Goal: Information Seeking & Learning: Find specific page/section

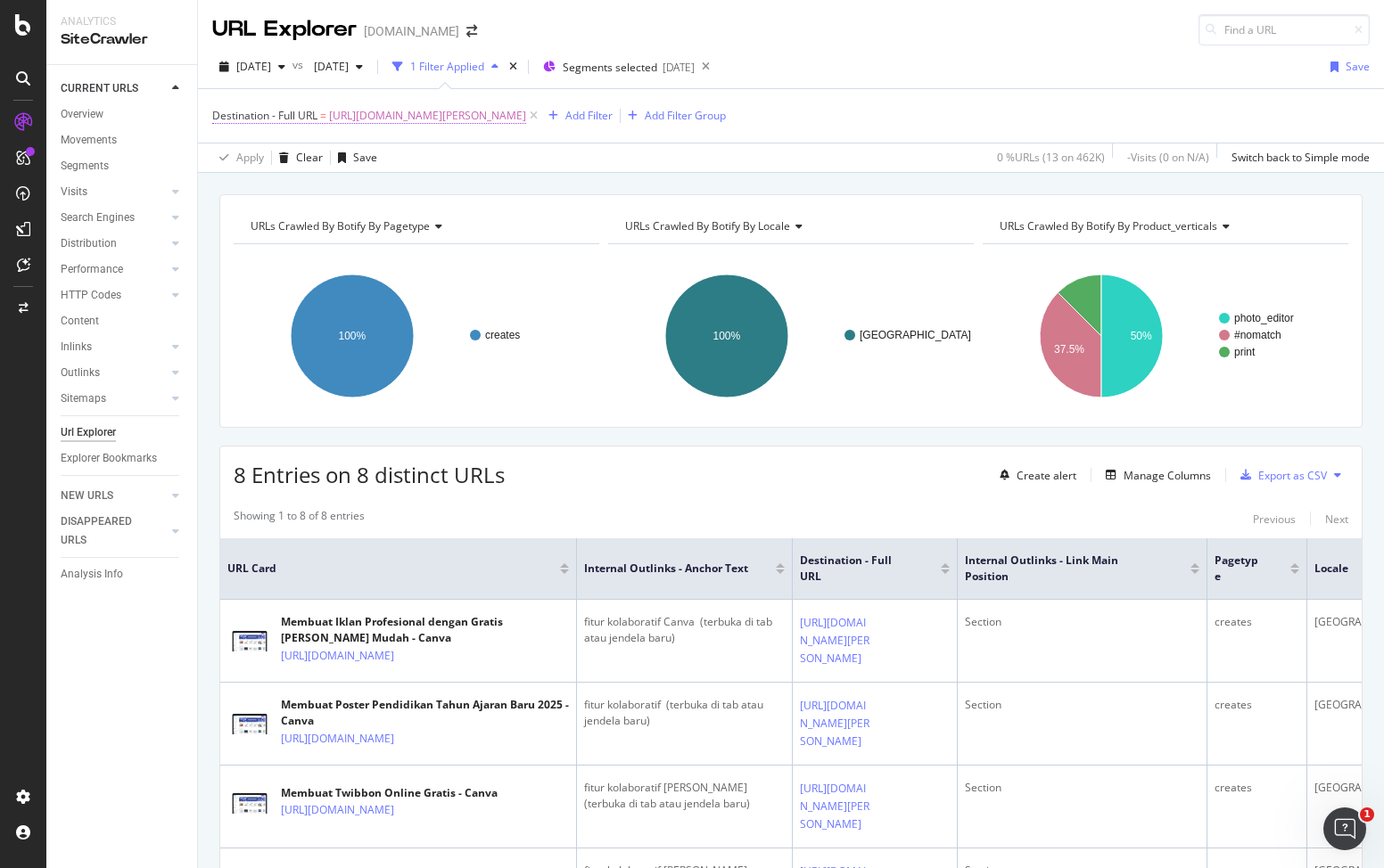
scroll to position [0, 18]
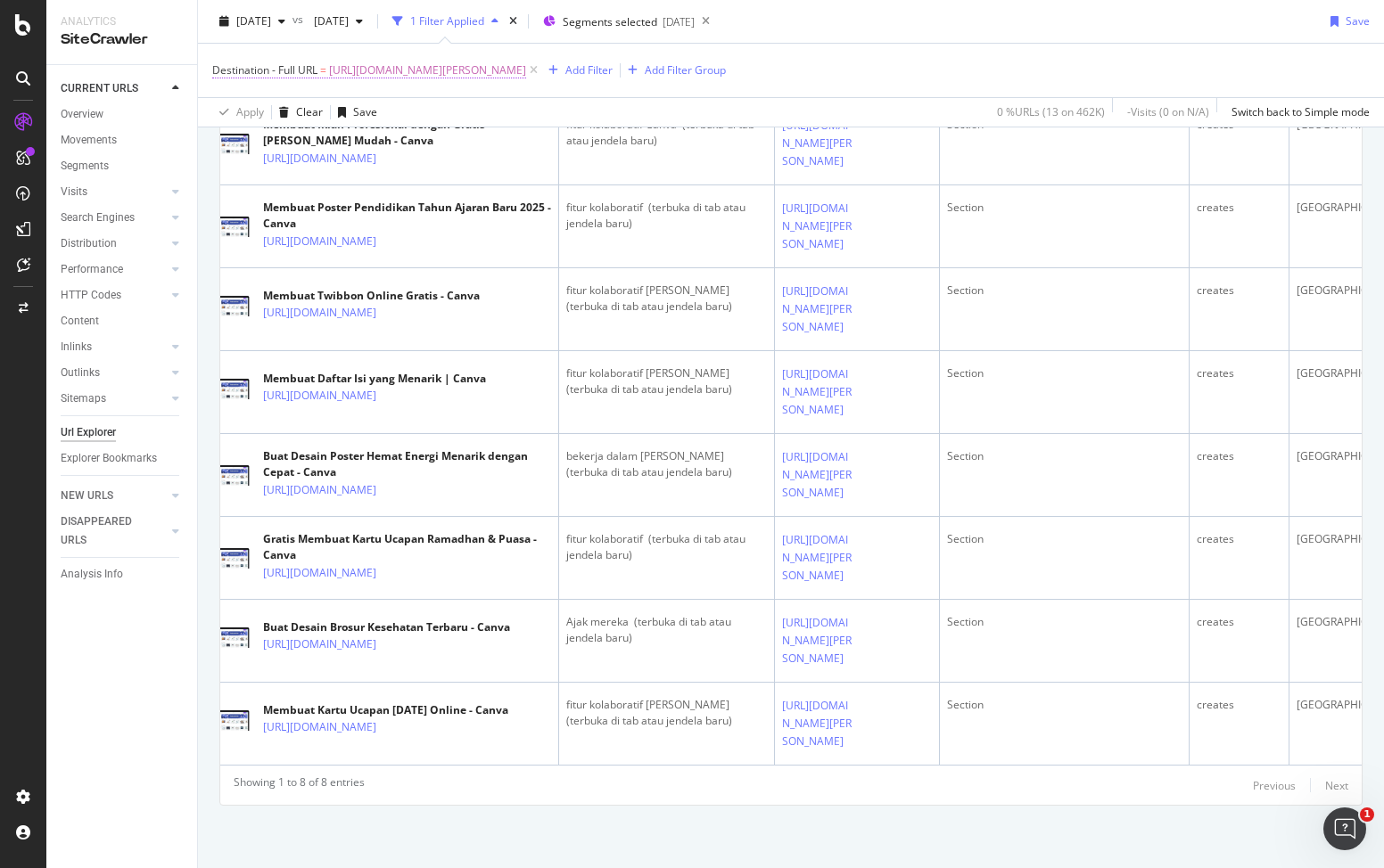
click at [474, 72] on span "[URL][DOMAIN_NAME][PERSON_NAME]" at bounding box center [428, 70] width 197 height 25
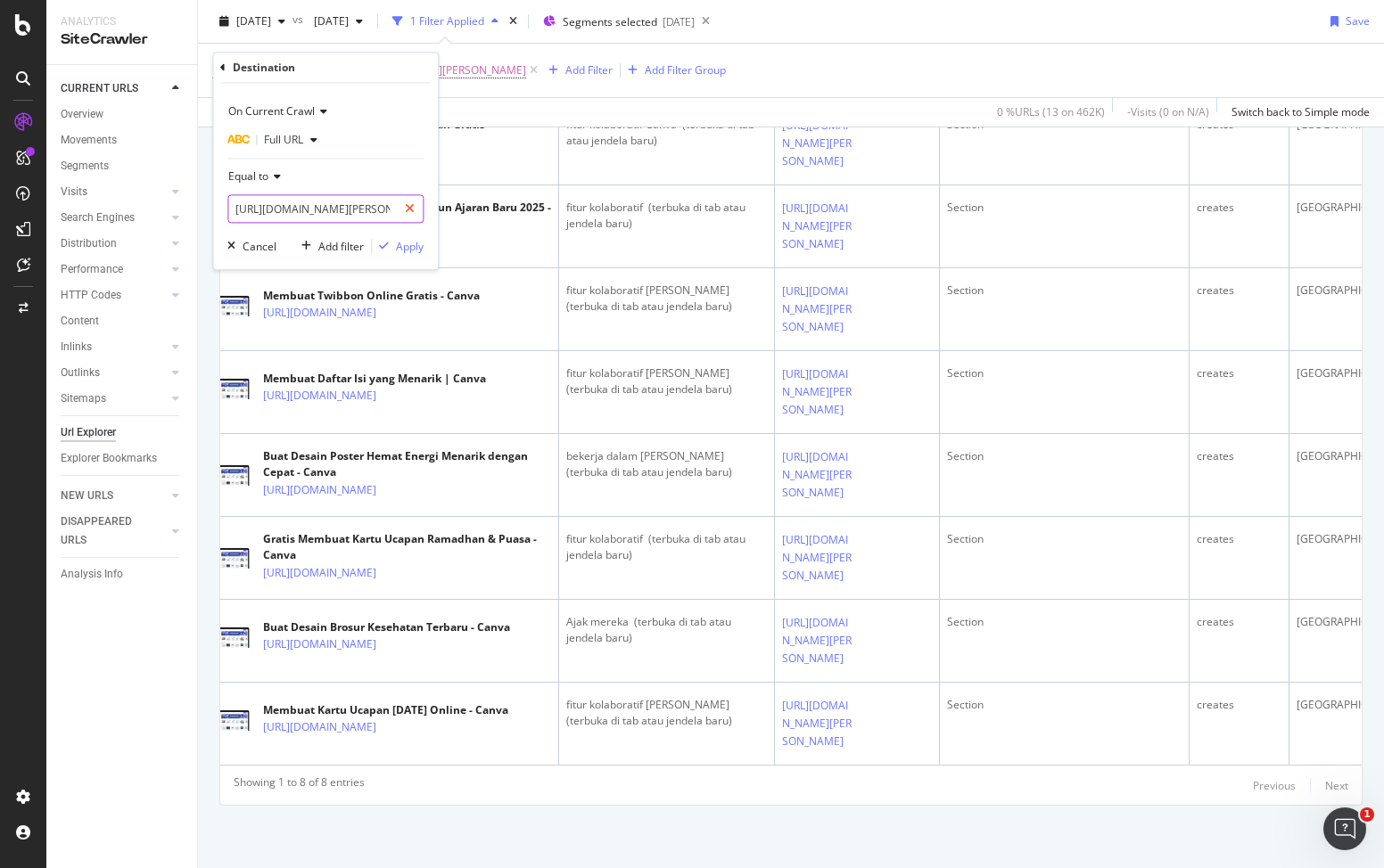
click at [413, 209] on icon at bounding box center [410, 209] width 10 height 13
click at [342, 207] on input "text" at bounding box center [325, 209] width 194 height 29
paste input "[URL][DOMAIN_NAME]"
type input "[URL][DOMAIN_NAME]"
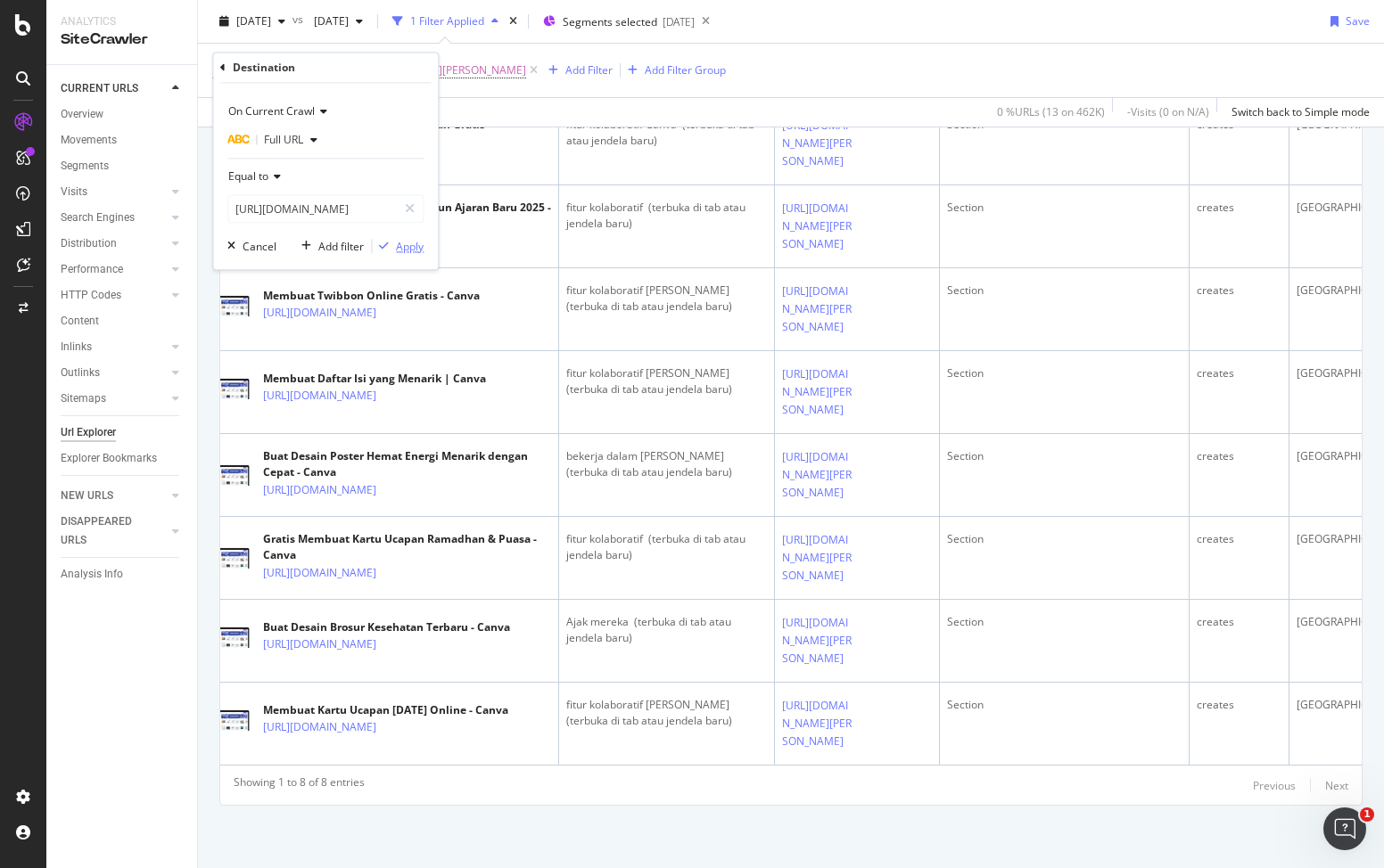
click at [408, 243] on div "Apply" at bounding box center [410, 245] width 28 height 15
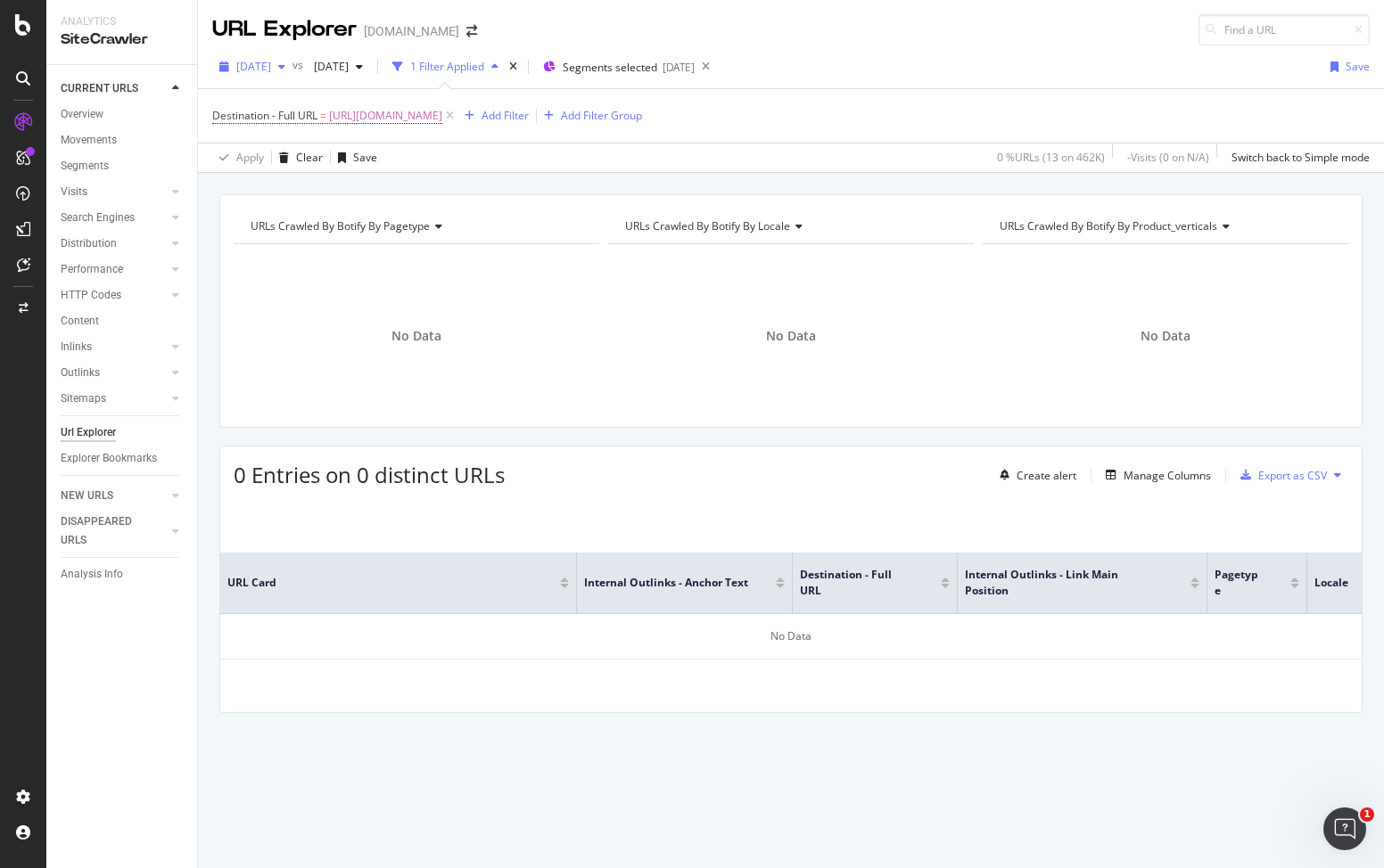
click at [290, 74] on div "[DATE]" at bounding box center [251, 66] width 80 height 27
click at [940, 100] on div "Destination - Full URL = [URL][DOMAIN_NAME] Add Filter Add Filter Group" at bounding box center [791, 115] width 1157 height 53
